Goal: Find specific page/section: Find specific page/section

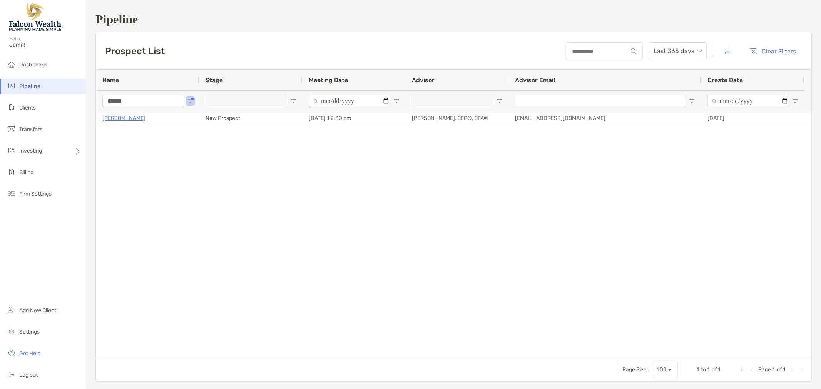
click at [145, 105] on input "******" at bounding box center [143, 101] width 82 height 12
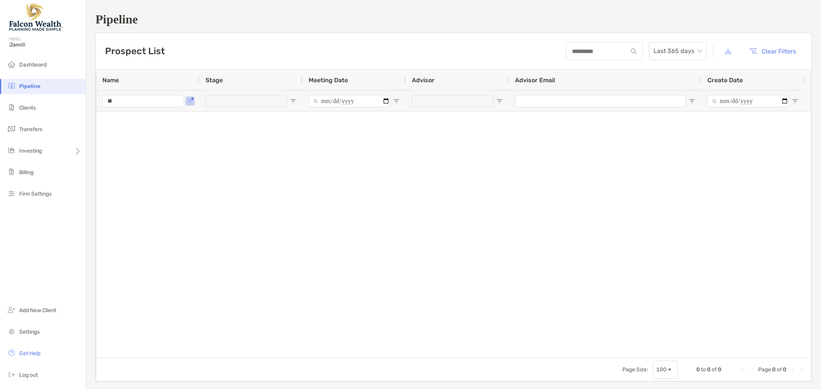
type input "*"
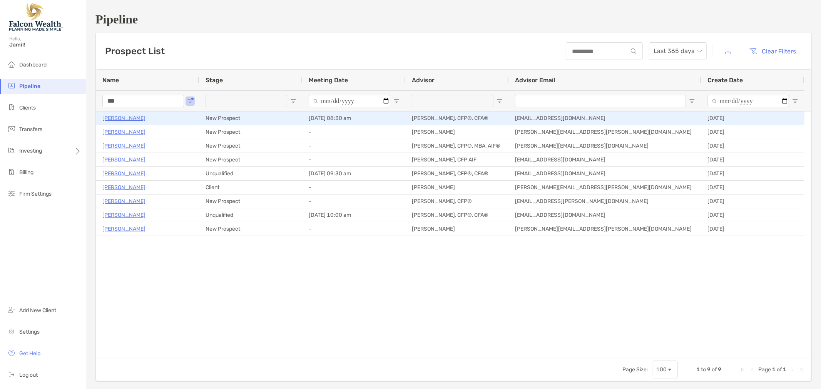
type input "***"
click at [126, 117] on p "[PERSON_NAME]" at bounding box center [123, 119] width 43 height 10
